Goal: Find specific page/section: Find specific page/section

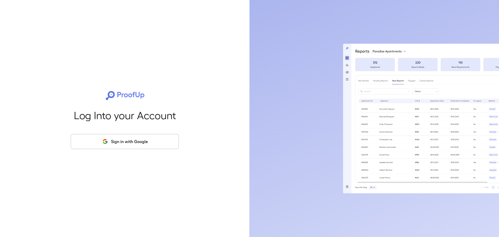
drag, startPoint x: 118, startPoint y: 133, endPoint x: 121, endPoint y: 144, distance: 11.2
click at [118, 133] on div "Log Into your Account Sign in with Google" at bounding box center [124, 118] width 233 height 237
click at [121, 144] on button "Sign in with Google" at bounding box center [125, 141] width 108 height 15
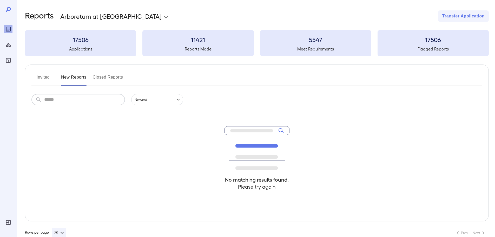
click at [108, 100] on input "text" at bounding box center [84, 99] width 81 height 11
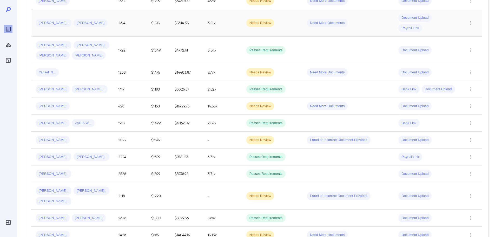
scroll to position [156, 0]
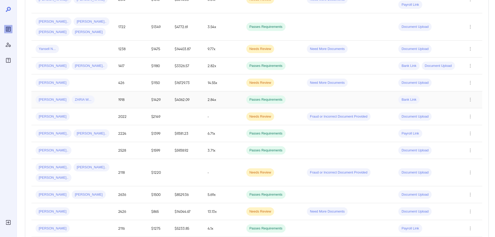
click at [56, 102] on div "Alicia D... ZARIA W..." at bounding box center [73, 99] width 74 height 8
